Goal: Find specific page/section: Find specific page/section

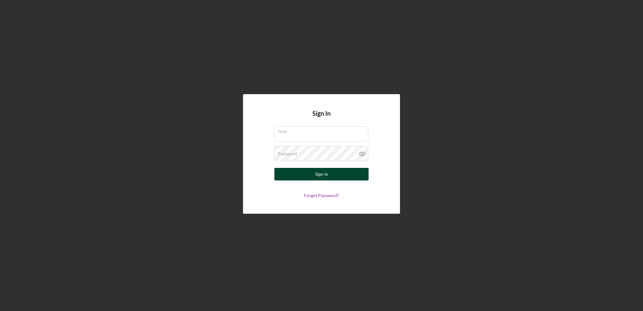
type input "[PERSON_NAME][EMAIL_ADDRESS][PERSON_NAME][DOMAIN_NAME]"
click at [297, 175] on button "Sign In" at bounding box center [321, 174] width 94 height 13
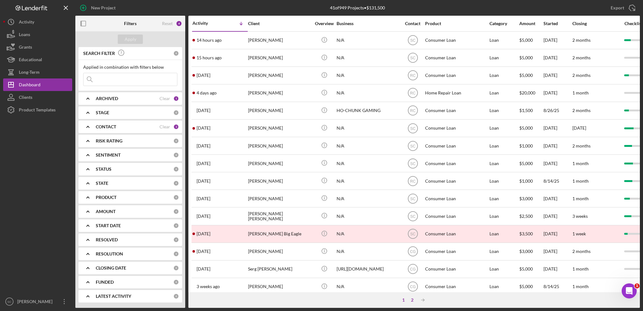
click at [411, 299] on div "2" at bounding box center [412, 300] width 9 height 5
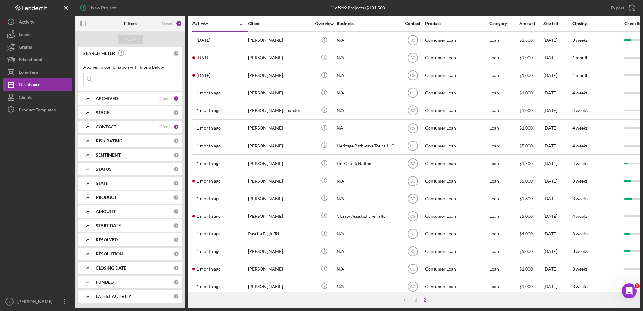
click at [107, 98] on b "ARCHIVED" at bounding box center [107, 98] width 22 height 5
click at [88, 135] on input "Archived" at bounding box center [87, 134] width 6 height 6
checkbox input "true"
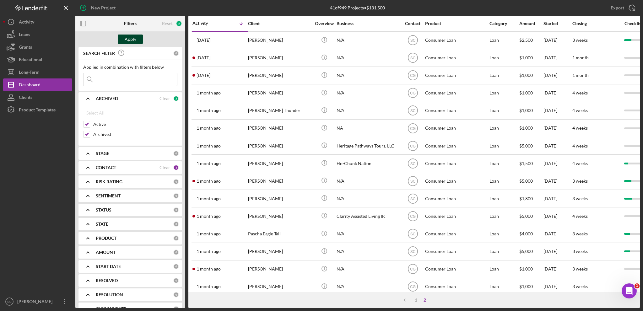
click at [132, 39] on div "Apply" at bounding box center [131, 39] width 12 height 9
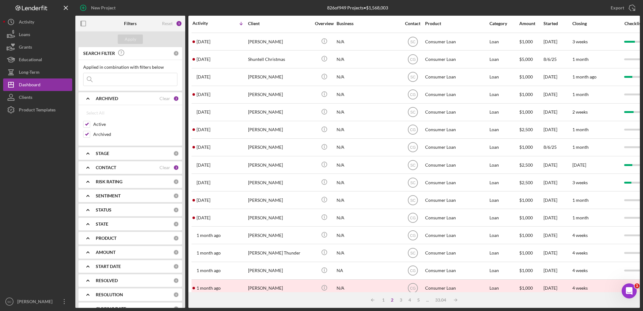
scroll to position [187, 0]
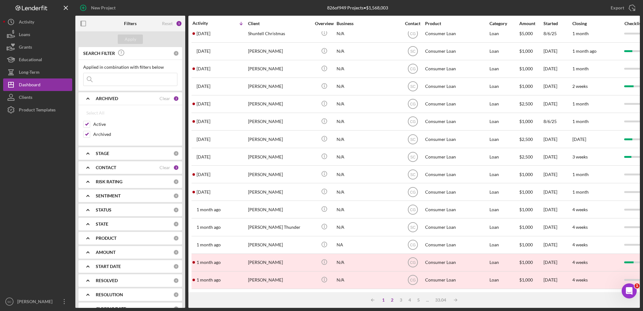
click at [385, 298] on div "1" at bounding box center [383, 300] width 9 height 5
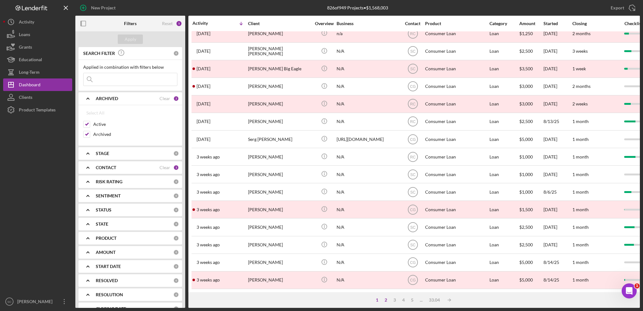
click at [386, 300] on div "2" at bounding box center [386, 300] width 9 height 5
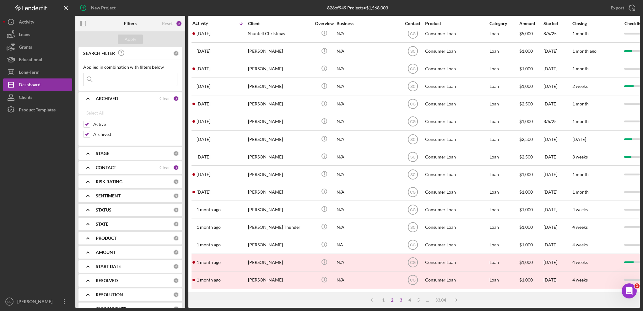
click at [400, 300] on div "3" at bounding box center [401, 300] width 9 height 5
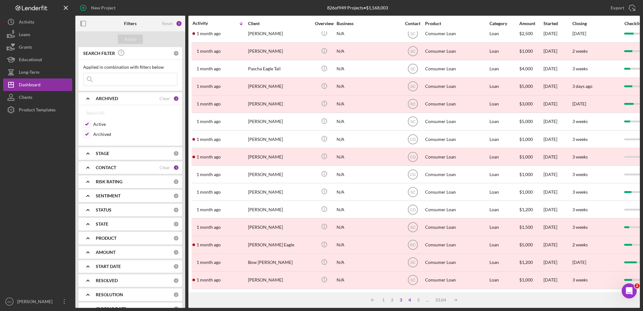
click at [411, 298] on div "4" at bounding box center [409, 300] width 9 height 5
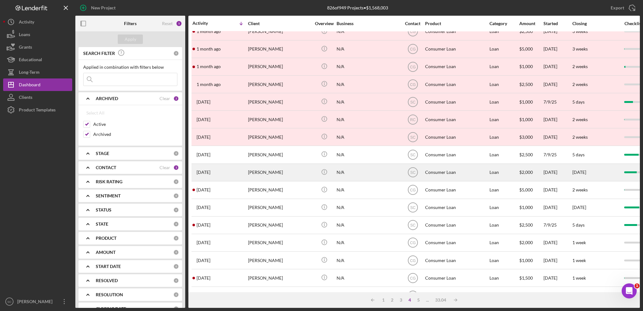
scroll to position [0, 0]
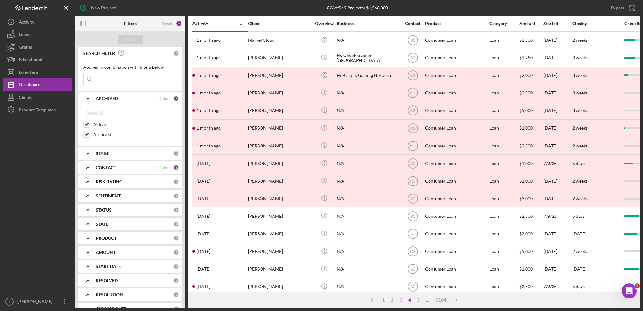
click at [117, 75] on input at bounding box center [131, 79] width 94 height 13
click at [112, 80] on input at bounding box center [131, 79] width 94 height 13
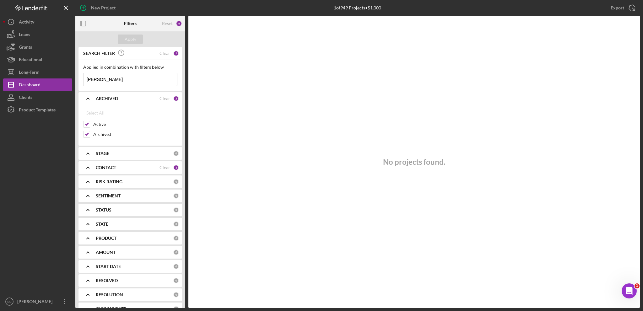
type input "[PERSON_NAME]"
click at [110, 168] on b "CONTACT" at bounding box center [106, 167] width 20 height 5
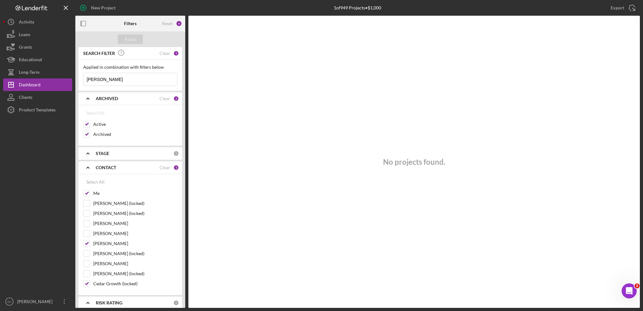
click at [87, 165] on icon "Icon/Expander" at bounding box center [88, 168] width 16 height 16
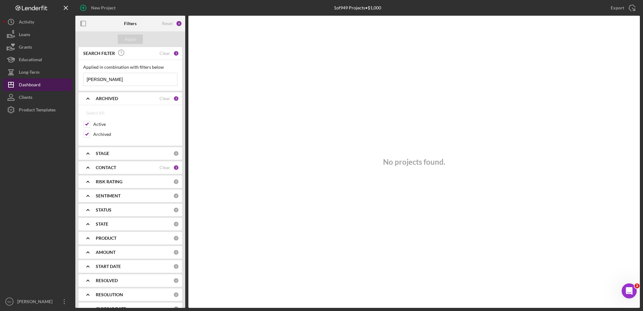
drag, startPoint x: 122, startPoint y: 81, endPoint x: 68, endPoint y: 81, distance: 54.3
click at [68, 82] on div "New Project 1 of 949 Projects • $1,000 Export Icon/Export Filters Reset 6 Apply…" at bounding box center [321, 154] width 637 height 308
click at [111, 79] on input at bounding box center [131, 79] width 94 height 13
click at [165, 22] on div "Reset" at bounding box center [167, 23] width 11 height 5
checkbox input "false"
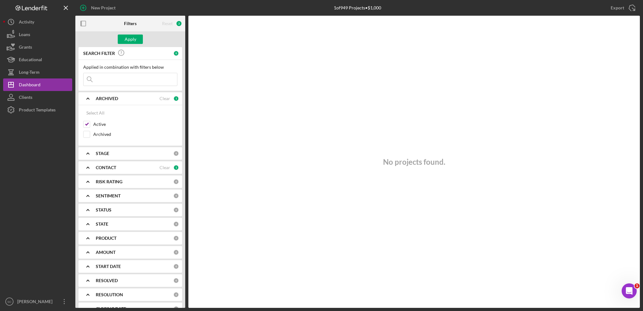
click at [141, 75] on input at bounding box center [131, 79] width 94 height 13
drag, startPoint x: 118, startPoint y: 80, endPoint x: 76, endPoint y: 79, distance: 41.5
click at [76, 79] on div "SEARCH FILTER Clear 1 Applied in combination with filters below [PERSON_NAME] I…" at bounding box center [130, 177] width 110 height 261
type input "[PERSON_NAME]"
click at [86, 133] on input "Archived" at bounding box center [87, 134] width 6 height 6
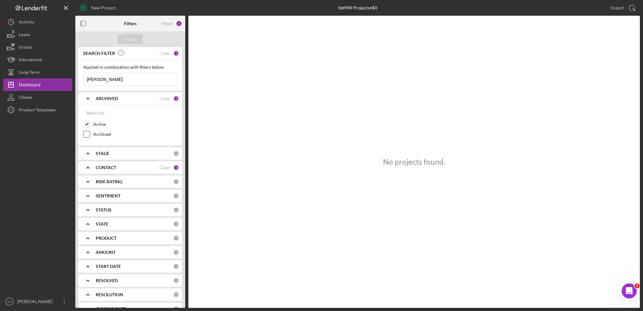
checkbox input "true"
drag, startPoint x: 114, startPoint y: 79, endPoint x: 78, endPoint y: 79, distance: 36.1
click at [78, 79] on div "SEARCH FILTER Clear 1 Applied in combination with filters below [PERSON_NAME] I…" at bounding box center [130, 177] width 110 height 261
type input "[PERSON_NAME]"
click at [90, 163] on icon "Icon/Expander" at bounding box center [88, 168] width 16 height 16
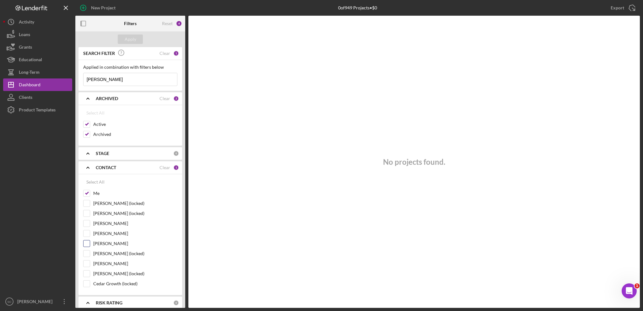
click at [86, 242] on input "[PERSON_NAME]" at bounding box center [87, 244] width 6 height 6
checkbox input "true"
click at [88, 283] on input "Cedar Growth (locked)" at bounding box center [87, 284] width 6 height 6
checkbox input "true"
click at [127, 40] on div "Apply" at bounding box center [131, 39] width 12 height 9
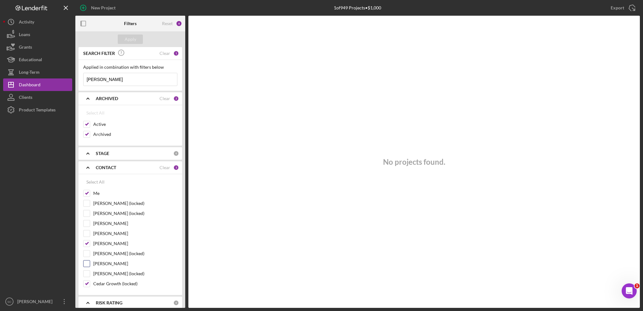
click at [87, 262] on input "[PERSON_NAME]" at bounding box center [87, 264] width 6 height 6
checkbox input "true"
click at [132, 39] on div "Apply" at bounding box center [131, 39] width 12 height 9
click at [84, 222] on input "[PERSON_NAME]" at bounding box center [87, 223] width 6 height 6
checkbox input "true"
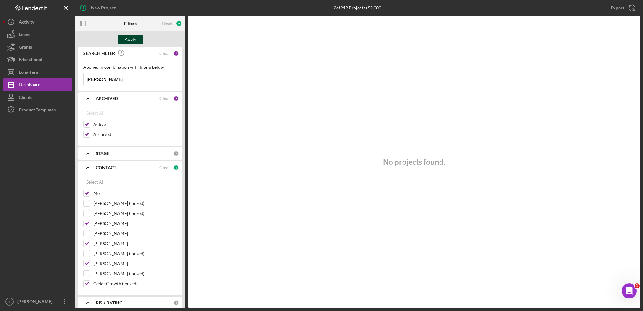
click at [123, 39] on button "Apply" at bounding box center [130, 39] width 25 height 9
click at [87, 281] on input "Cedar Growth (locked)" at bounding box center [87, 284] width 6 height 6
checkbox input "true"
click at [133, 37] on div "Apply" at bounding box center [131, 39] width 12 height 9
